Goal: Task Accomplishment & Management: Use online tool/utility

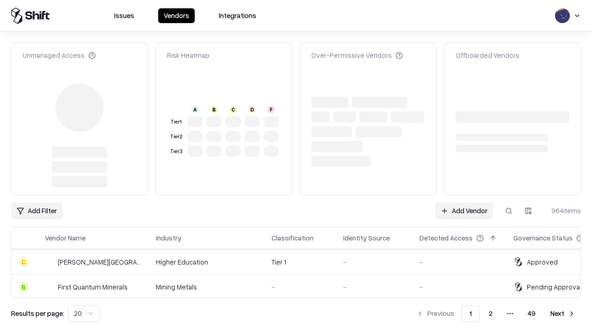
click at [464, 211] on link "Add Vendor" at bounding box center [464, 211] width 58 height 17
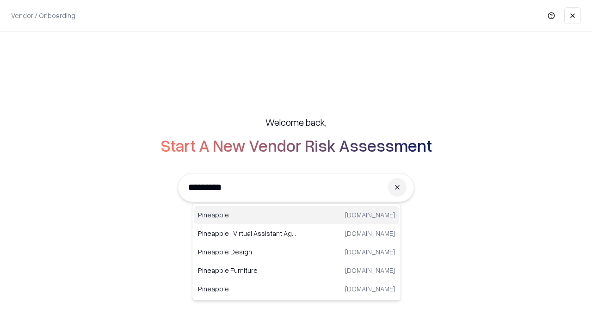
click at [297, 215] on div "Pineapple [DOMAIN_NAME]" at bounding box center [296, 215] width 204 height 19
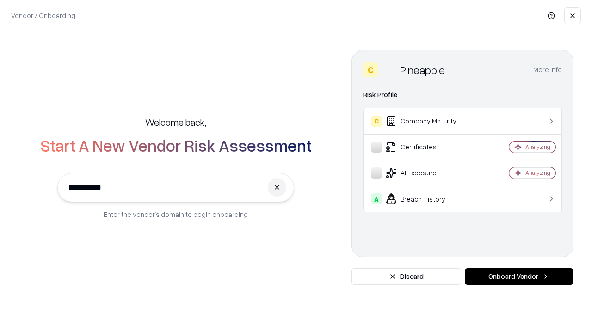
type input "*********"
click at [519, 277] on button "Onboard Vendor" at bounding box center [519, 276] width 109 height 17
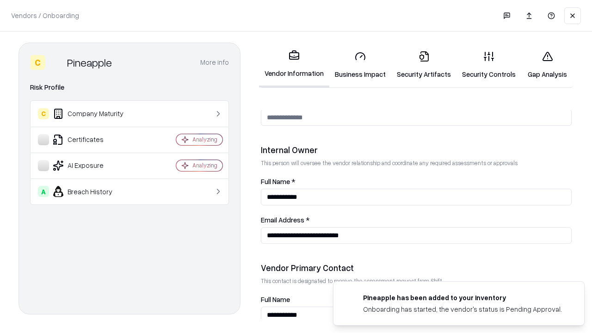
scroll to position [479, 0]
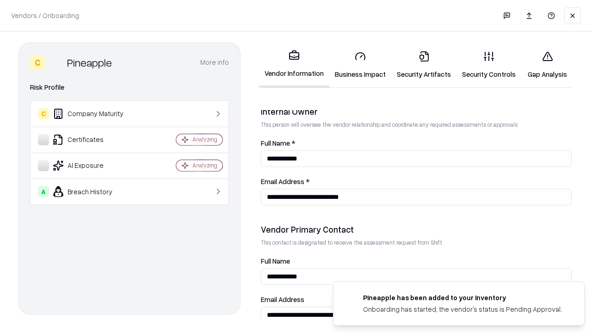
click at [360, 65] on link "Business Impact" at bounding box center [360, 64] width 62 height 43
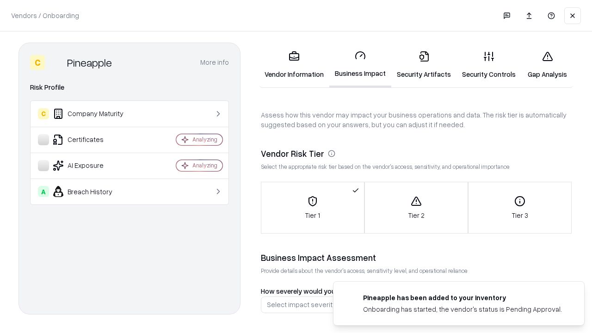
click at [547, 65] on link "Gap Analysis" at bounding box center [547, 64] width 52 height 43
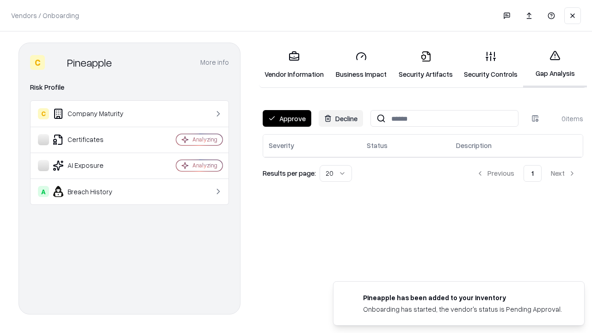
click at [287, 118] on button "Approve" at bounding box center [287, 118] width 49 height 17
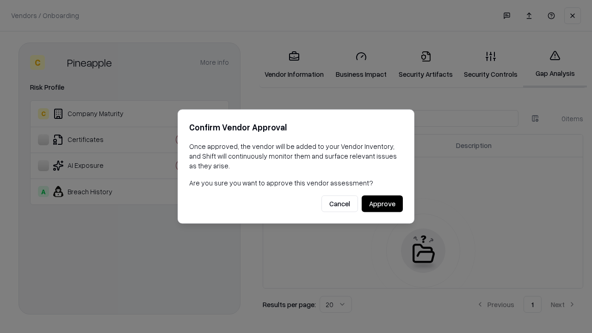
click at [382, 204] on button "Approve" at bounding box center [382, 204] width 41 height 17
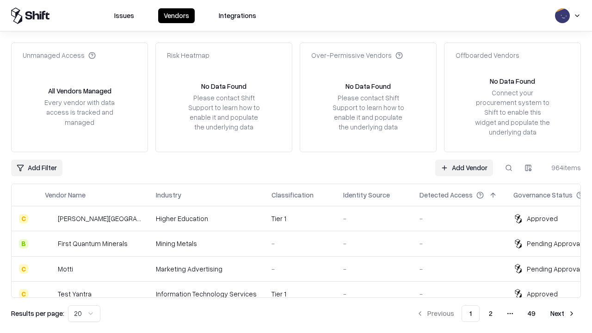
type input "*********"
click at [464, 167] on link "Add Vendor" at bounding box center [464, 168] width 58 height 17
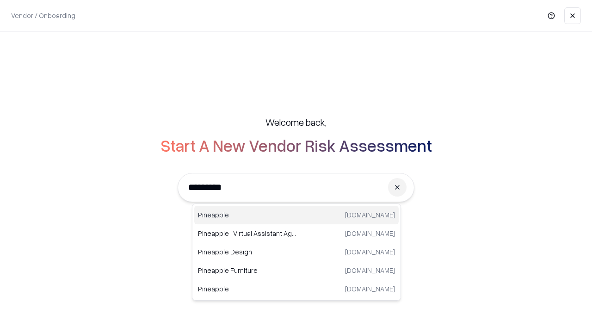
click at [297, 215] on div "Pineapple [DOMAIN_NAME]" at bounding box center [296, 215] width 204 height 19
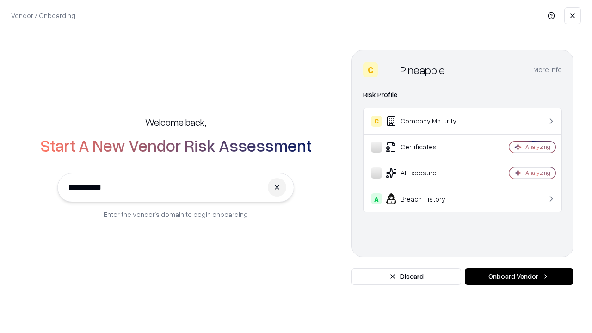
type input "*********"
click at [519, 277] on button "Onboard Vendor" at bounding box center [519, 276] width 109 height 17
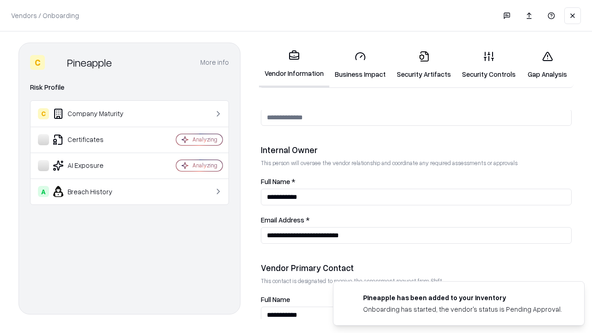
scroll to position [479, 0]
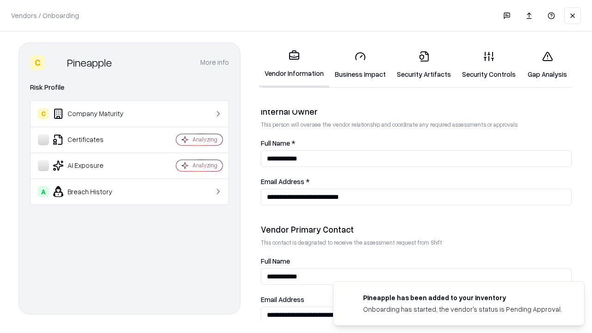
click at [547, 65] on link "Gap Analysis" at bounding box center [547, 64] width 52 height 43
